Goal: Task Accomplishment & Management: Manage account settings

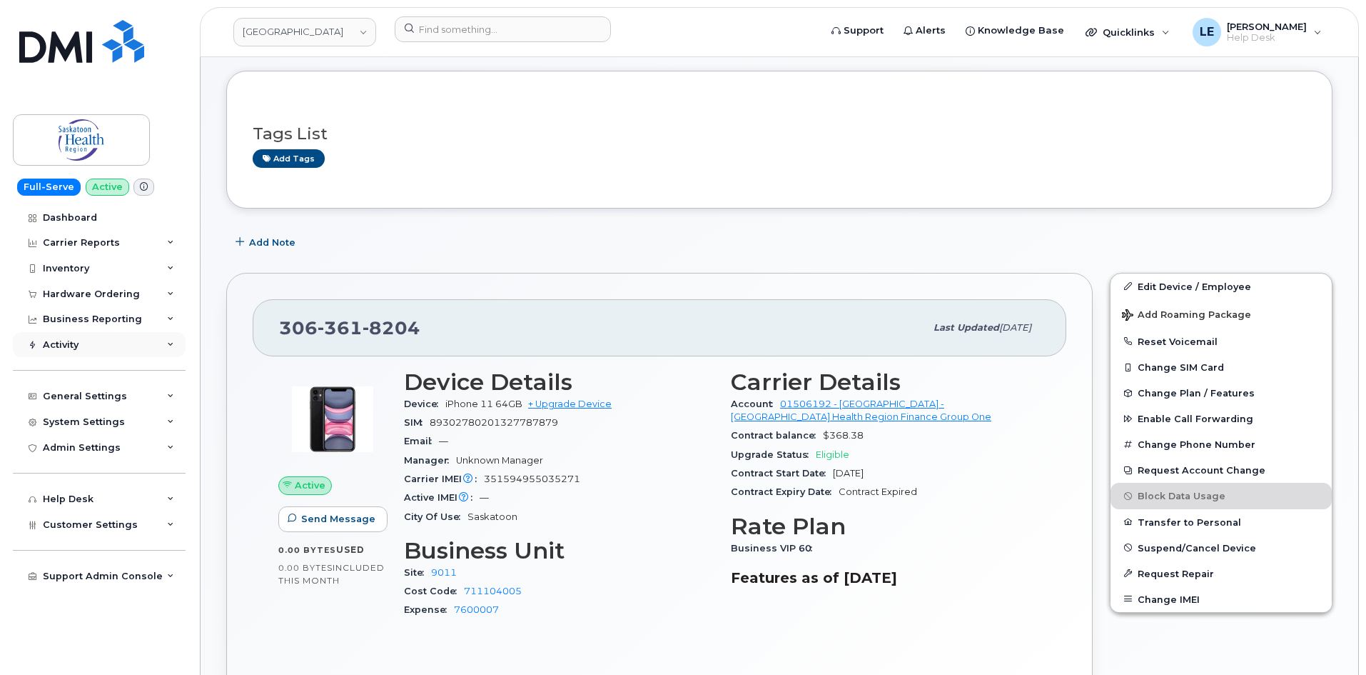
scroll to position [143, 0]
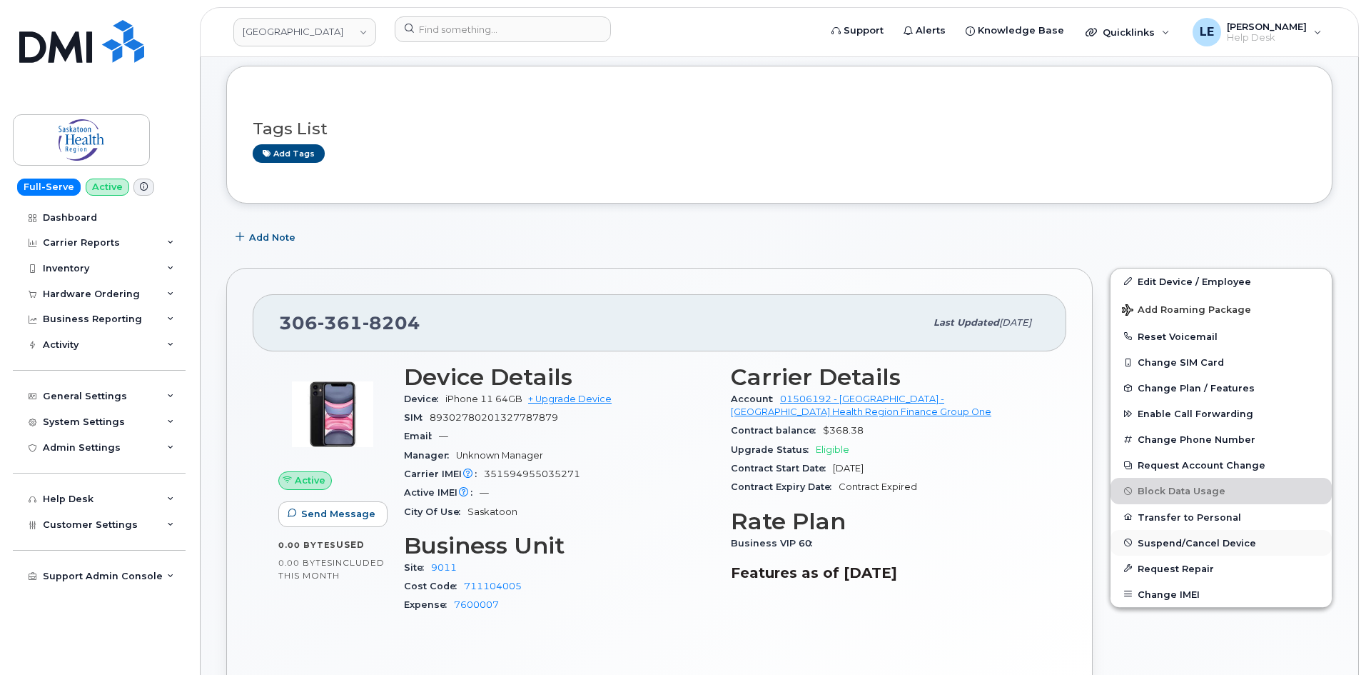
click at [1164, 547] on span "Suspend/Cancel Device" at bounding box center [1197, 542] width 118 height 11
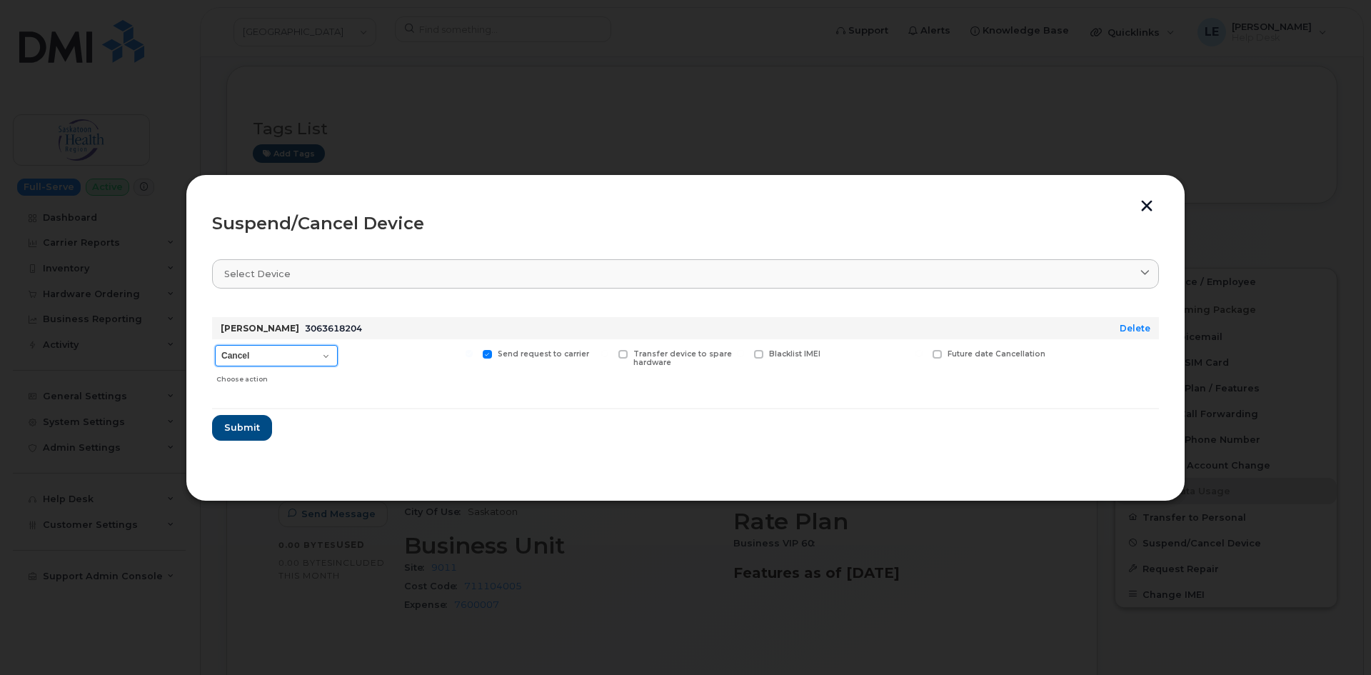
click at [322, 346] on select "Cancel Suspend - Reduced Rate Suspend - Full Rate Suspend - Lost Device/Stolen …" at bounding box center [276, 355] width 123 height 21
select select "[object Object]"
click at [215, 345] on select "Cancel Suspend - Reduced Rate Suspend - Full Rate Suspend - Lost Device/Stolen …" at bounding box center [276, 355] width 123 height 21
click at [255, 427] on span "Submit" at bounding box center [241, 427] width 36 height 14
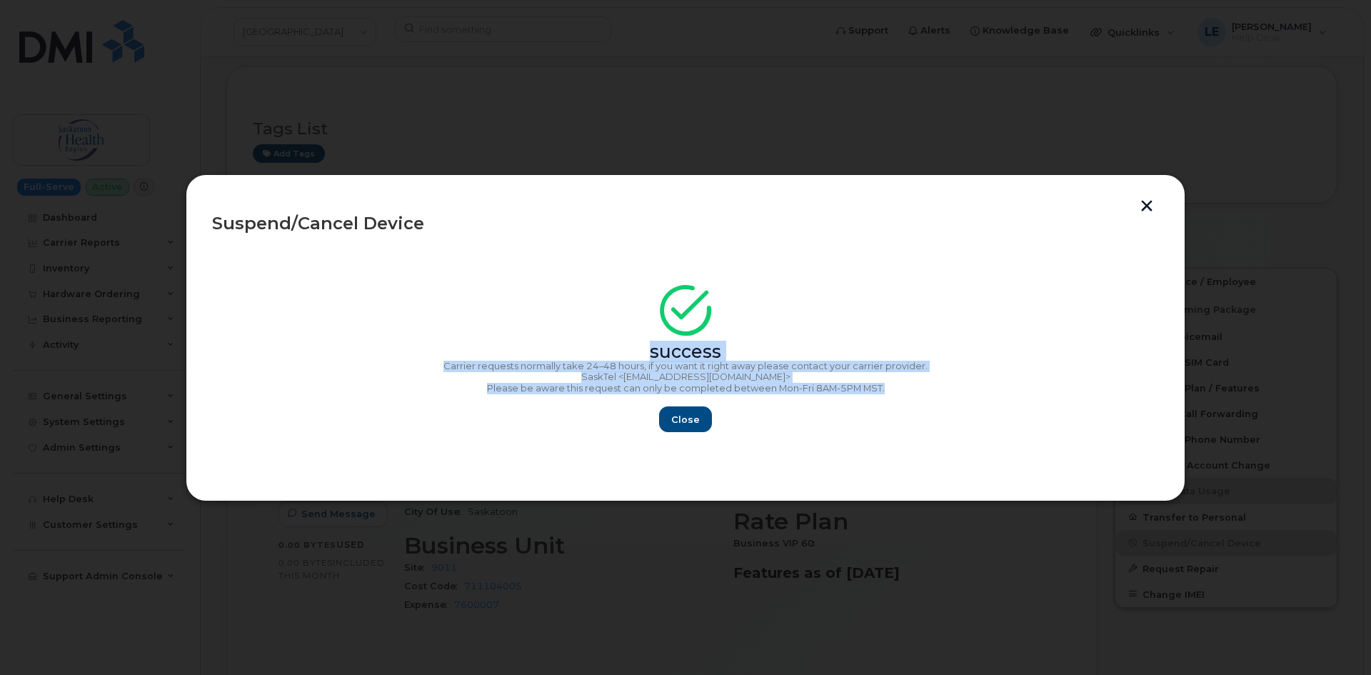
copy div "success Carrier requests normally take 24–48 hours, if you want it right away p…"
drag, startPoint x: 909, startPoint y: 390, endPoint x: 590, endPoint y: 325, distance: 325.8
click at [590, 325] on div "success Carrier requests normally take 24–48 hours, if you want it right away p…" at bounding box center [685, 362] width 947 height 139
click at [693, 418] on span "Close" at bounding box center [685, 420] width 29 height 14
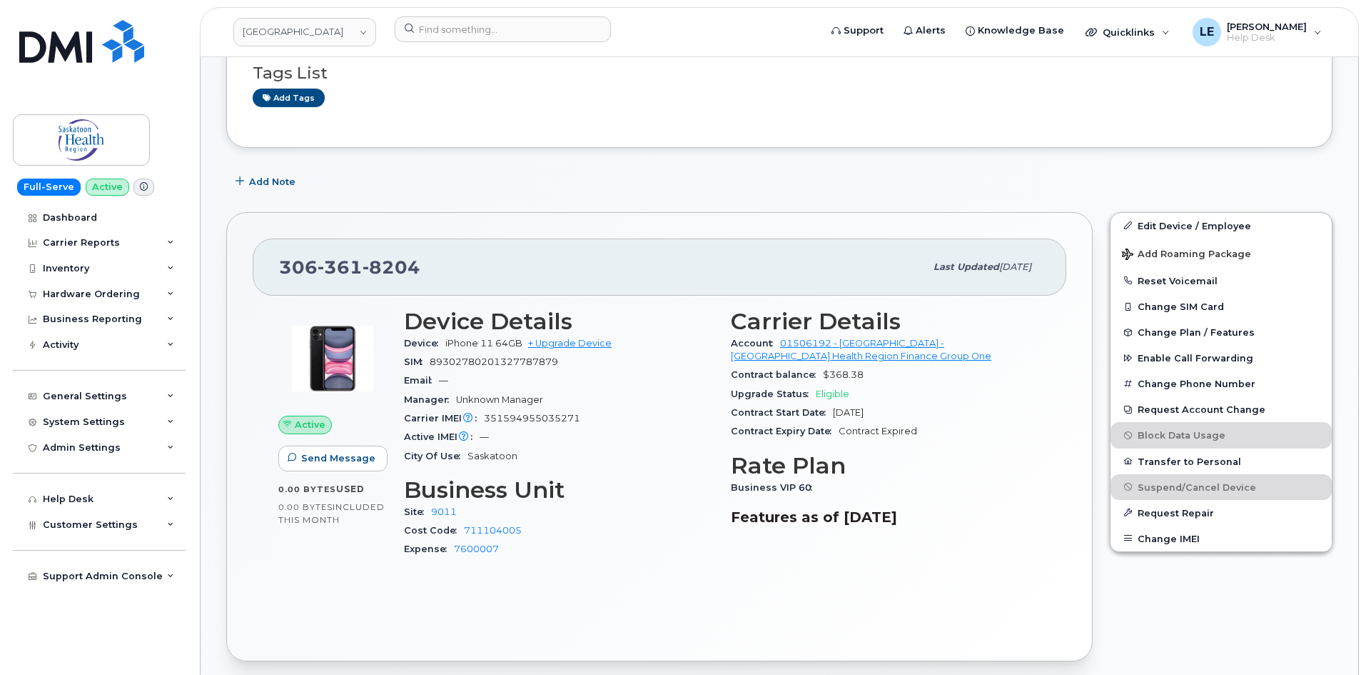
scroll to position [214, 0]
